Goal: Transaction & Acquisition: Subscribe to service/newsletter

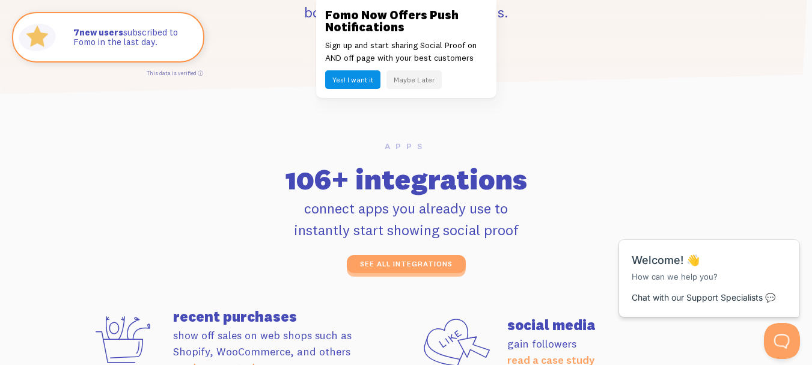
scroll to position [3306, 0]
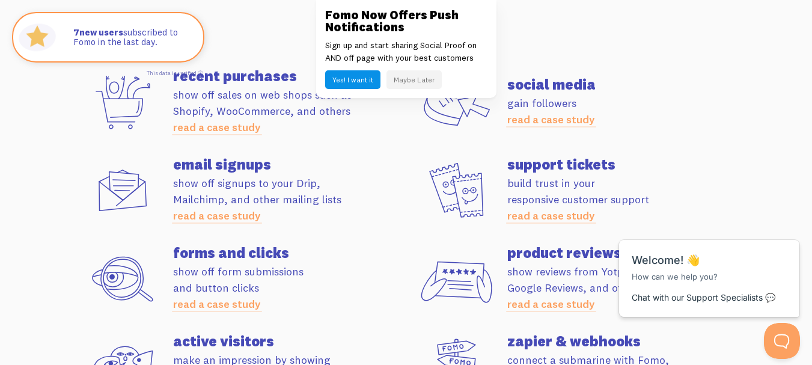
click at [359, 86] on button "Yes! I want it" at bounding box center [352, 79] width 55 height 19
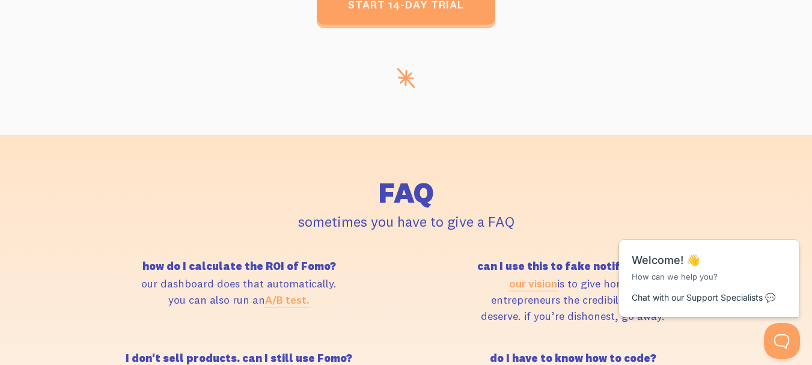
scroll to position [4809, 0]
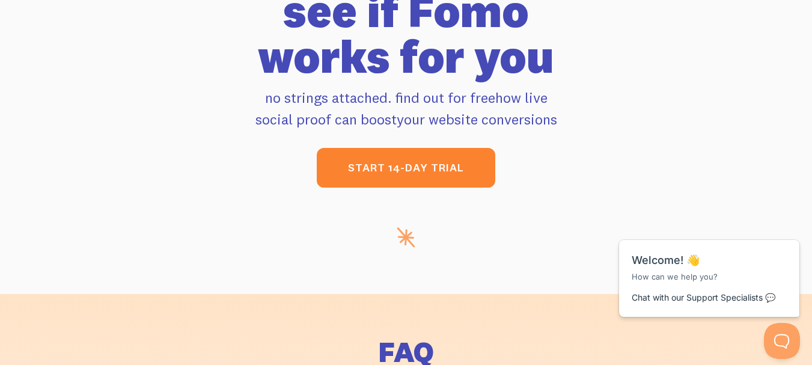
click at [396, 161] on link "start 14-day trial" at bounding box center [406, 168] width 179 height 40
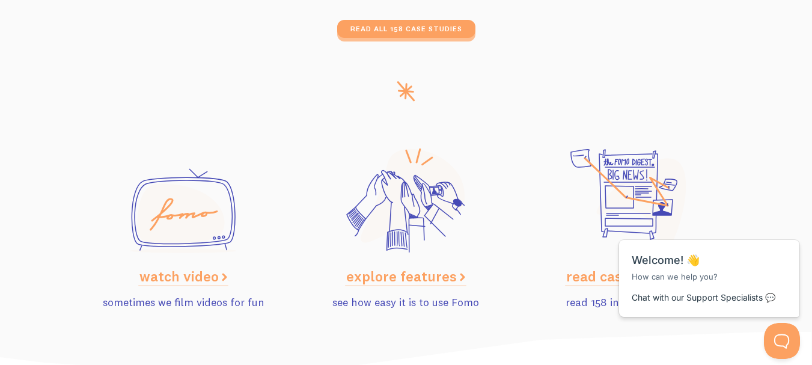
scroll to position [6083, 0]
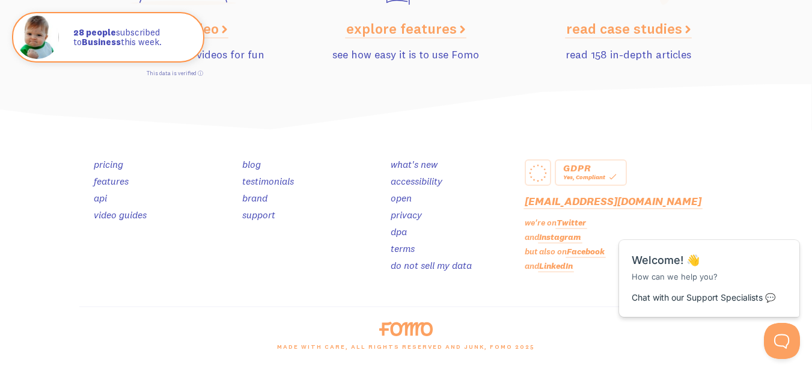
click at [109, 165] on link "pricing" at bounding box center [108, 164] width 29 height 12
